Goal: Task Accomplishment & Management: Use online tool/utility

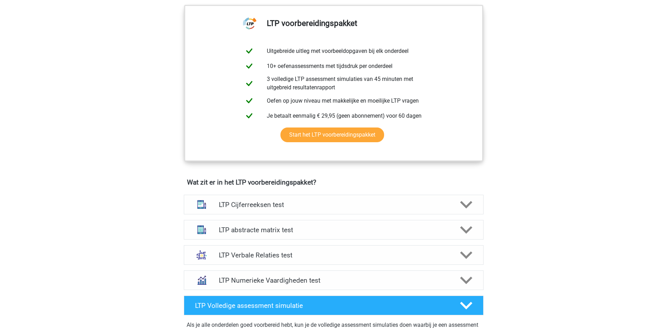
scroll to position [315, 0]
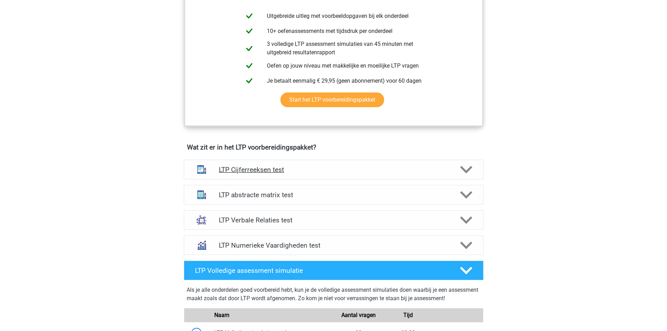
click at [287, 173] on h4 "LTP Cijferreeksen test" at bounding box center [334, 170] width 230 height 8
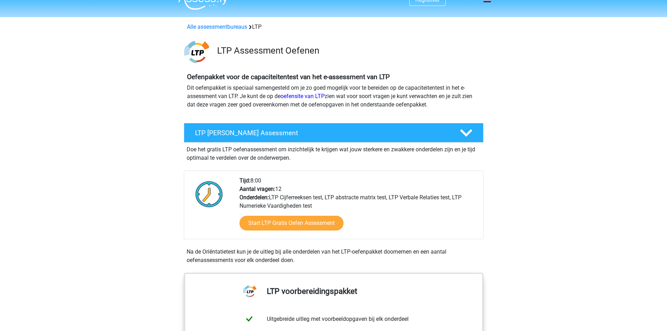
scroll to position [0, 0]
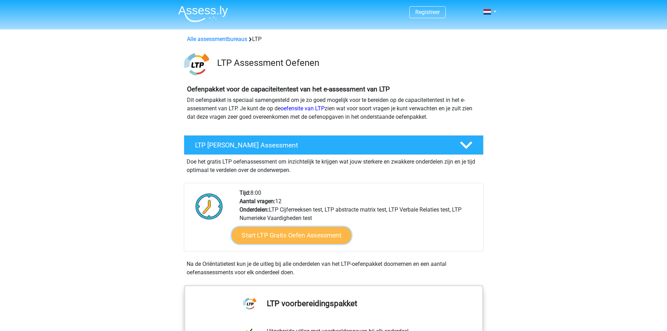
click at [261, 237] on link "Start LTP Gratis Oefen Assessment" at bounding box center [292, 235] width 120 height 17
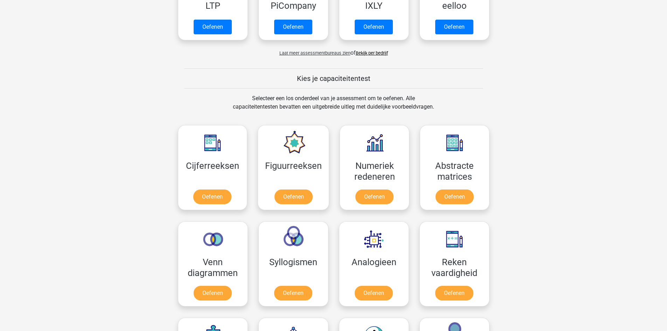
scroll to position [210, 0]
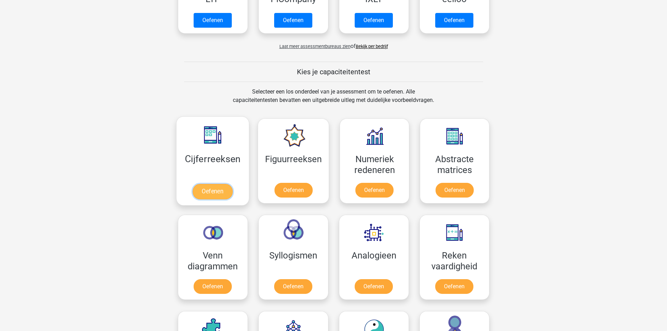
click at [206, 184] on link "Oefenen" at bounding box center [213, 191] width 40 height 15
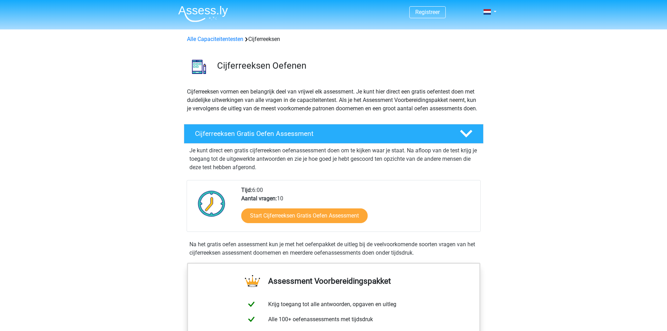
scroll to position [35, 0]
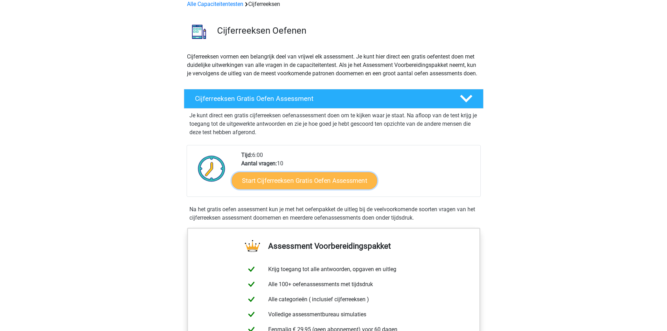
click at [262, 187] on link "Start Cijferreeksen Gratis Oefen Assessment" at bounding box center [304, 180] width 145 height 17
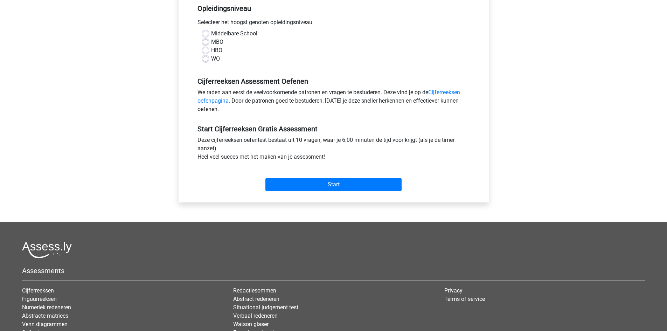
scroll to position [175, 0]
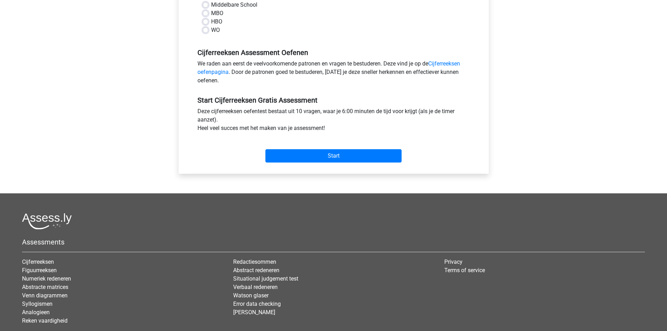
click at [201, 34] on div "Middelbare School MBO HBO WO" at bounding box center [334, 18] width 273 height 34
click at [211, 33] on label "WO" at bounding box center [215, 30] width 9 height 8
click at [204, 33] on input "WO" at bounding box center [206, 29] width 6 height 7
radio input "true"
click at [292, 152] on input "Start" at bounding box center [334, 155] width 136 height 13
